Goal: Information Seeking & Learning: Learn about a topic

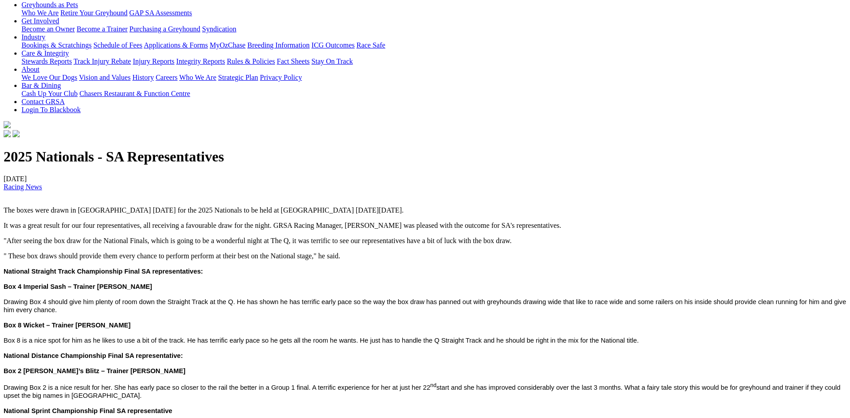
scroll to position [269, 0]
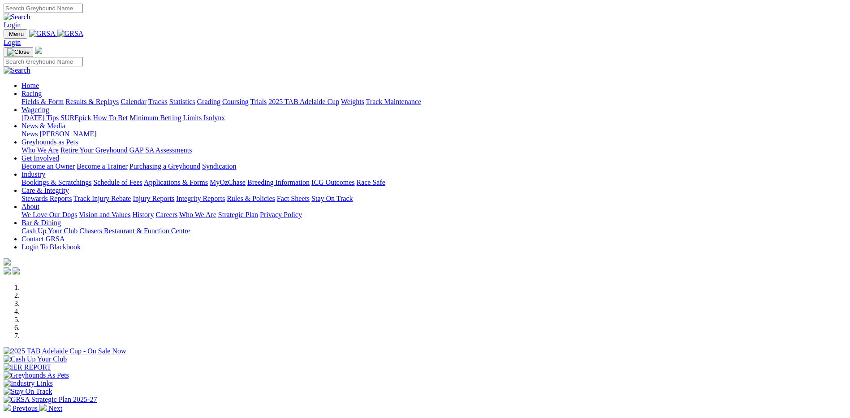
scroll to position [224, 0]
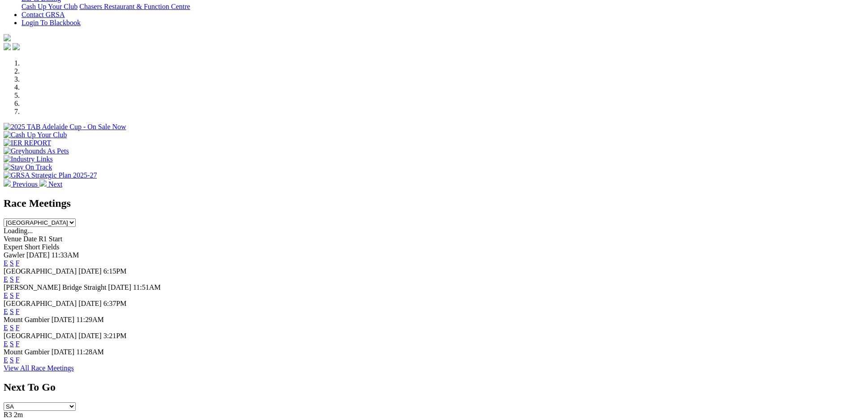
drag, startPoint x: 0, startPoint y: 0, endPoint x: 546, endPoint y: 347, distance: 646.4
click at [20, 347] on link "F" at bounding box center [18, 344] width 4 height 8
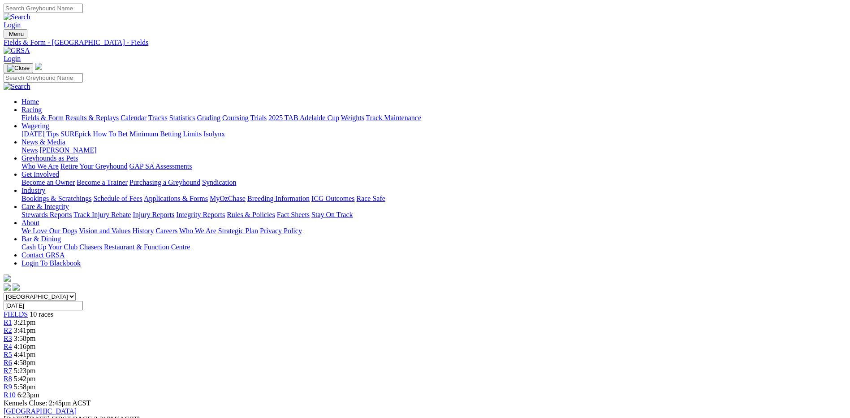
click at [64, 114] on link "Fields & Form" at bounding box center [43, 118] width 42 height 8
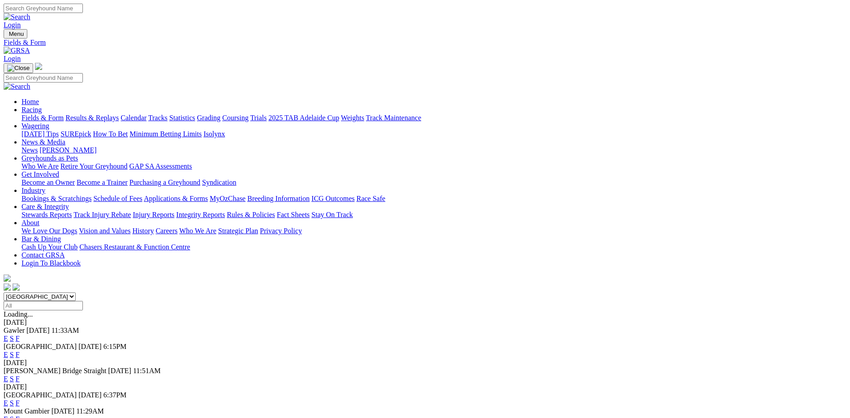
click at [20, 351] on link "F" at bounding box center [18, 355] width 4 height 8
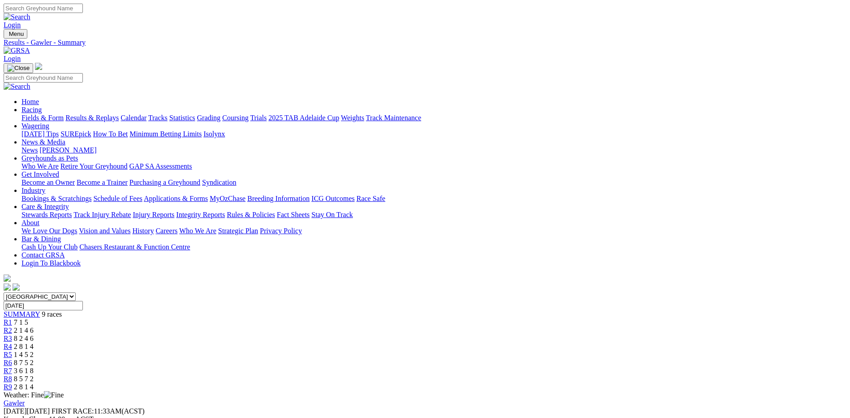
click at [34, 318] on span "4 1 2 5" at bounding box center [24, 322] width 20 height 8
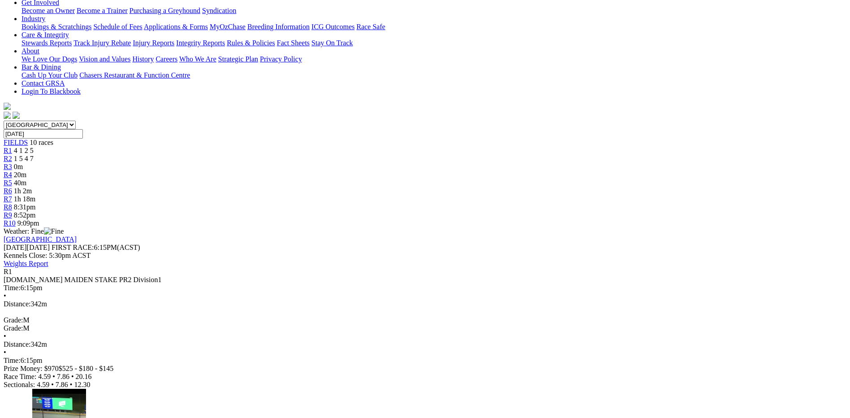
scroll to position [45, 0]
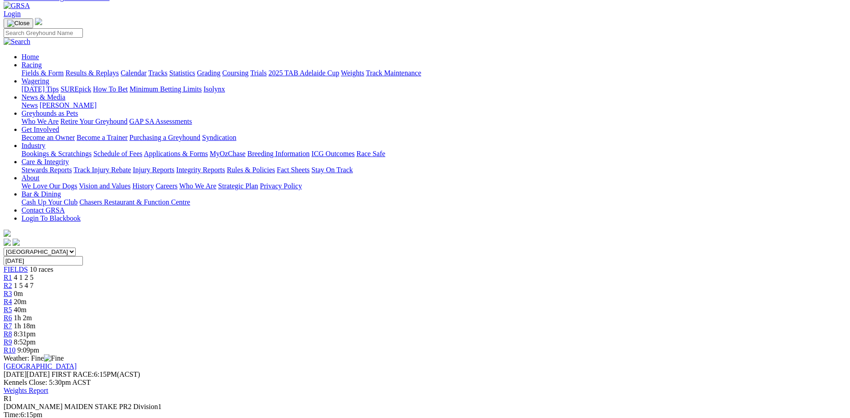
click at [12, 282] on span "R2" at bounding box center [8, 286] width 9 height 8
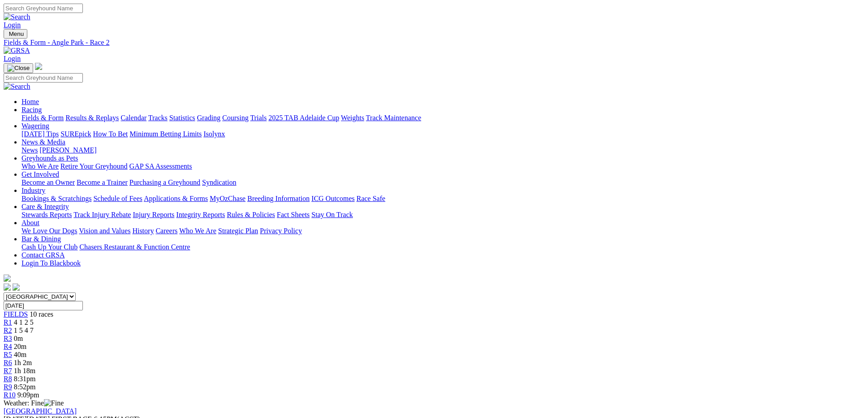
click at [23, 334] on span "0m" at bounding box center [18, 338] width 9 height 8
click at [336, 334] on div "R3 4 7 8 2" at bounding box center [425, 338] width 843 height 8
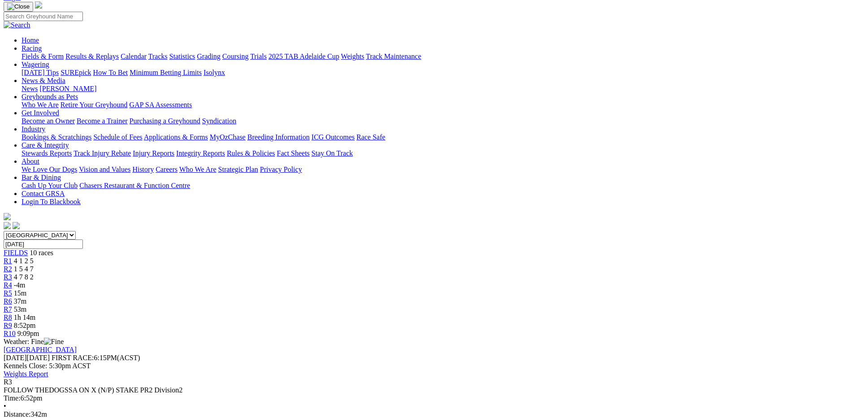
scroll to position [90, 0]
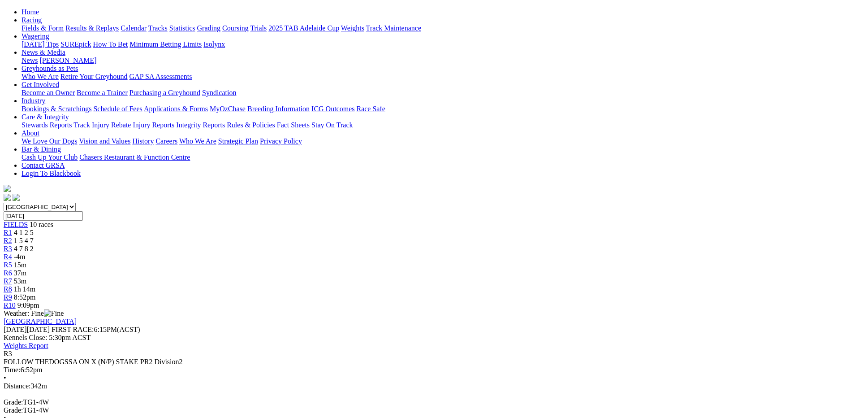
click at [674, 301] on div "R10 9:09pm" at bounding box center [425, 305] width 843 height 8
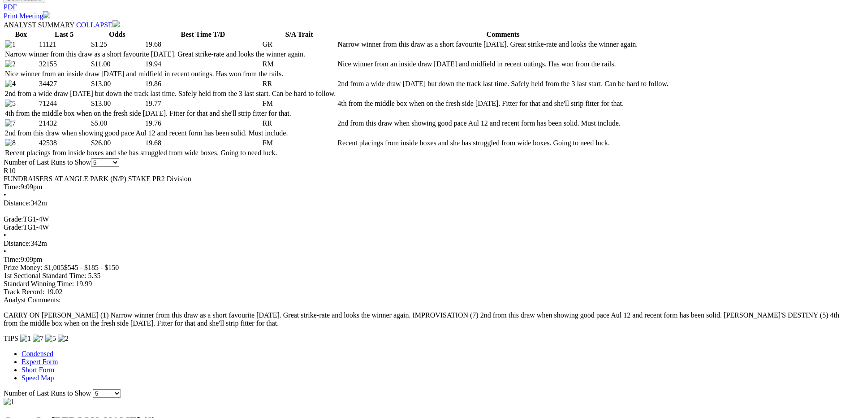
scroll to position [359, 0]
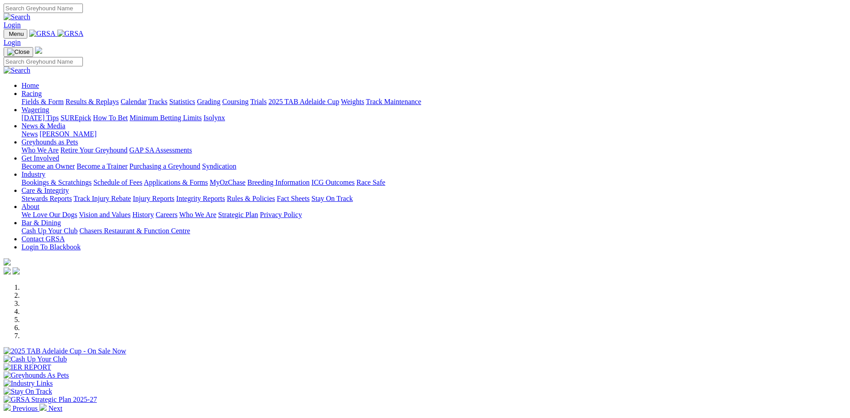
scroll to position [224, 0]
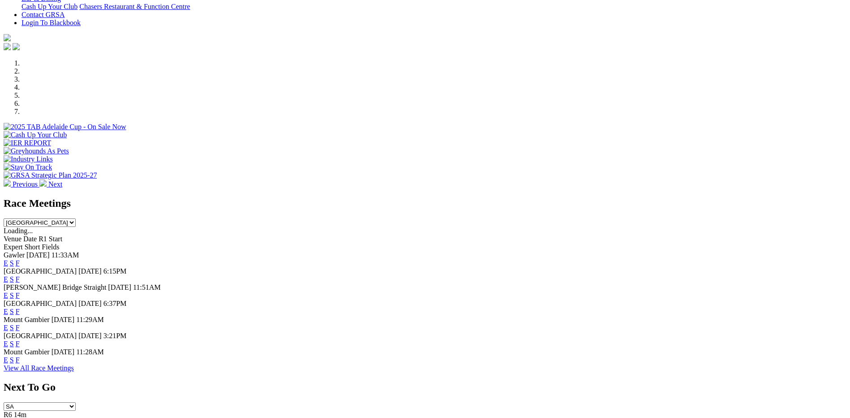
click at [20, 275] on link "F" at bounding box center [18, 279] width 4 height 8
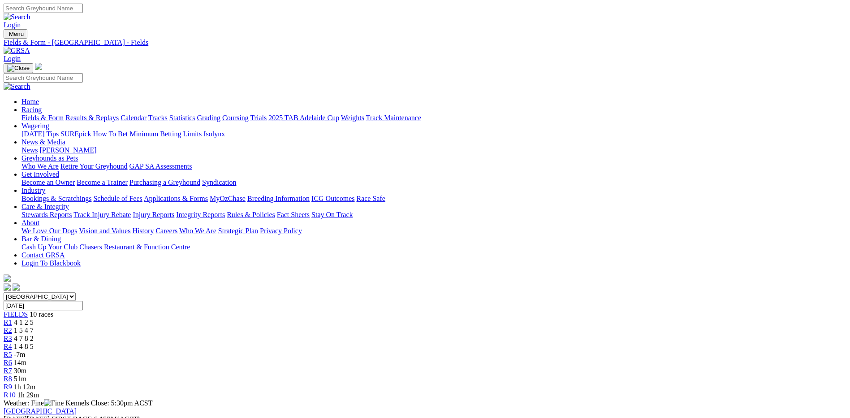
click at [388, 343] on div "R4 1 4 8 5" at bounding box center [425, 347] width 843 height 8
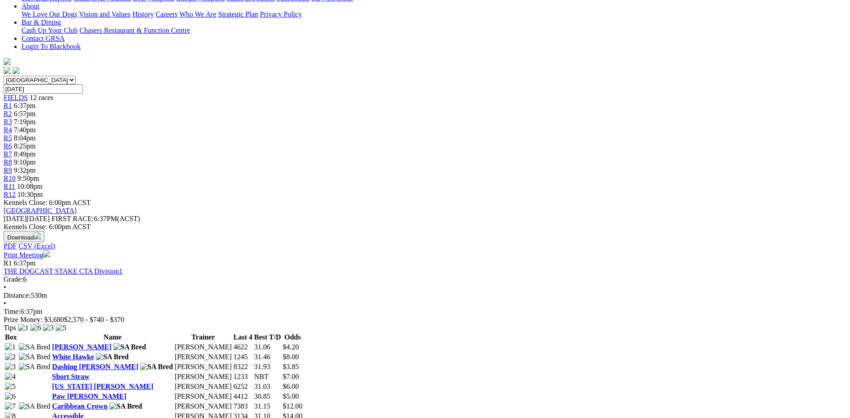
scroll to position [314, 0]
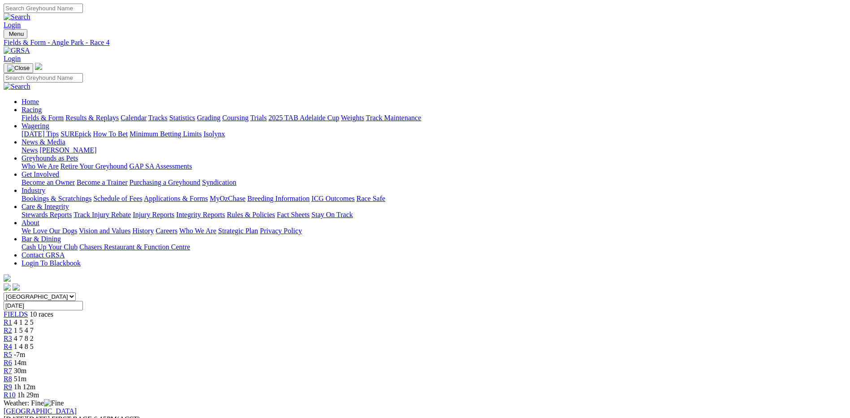
click at [26, 351] on span "-7m" at bounding box center [20, 355] width 12 height 8
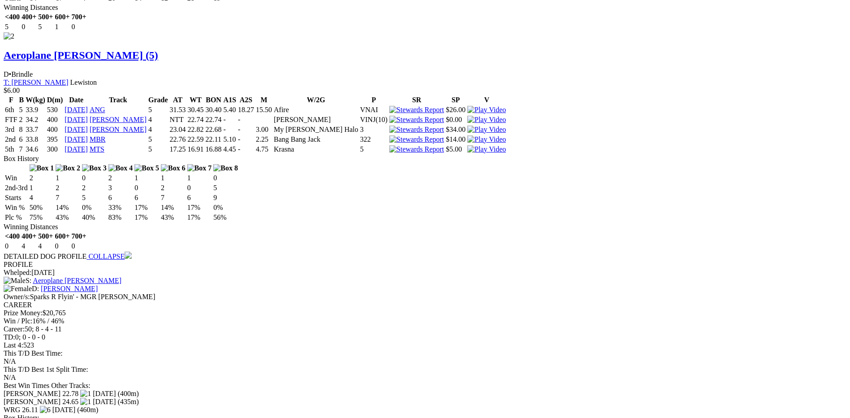
scroll to position [986, 0]
